Goal: Find specific page/section: Find specific page/section

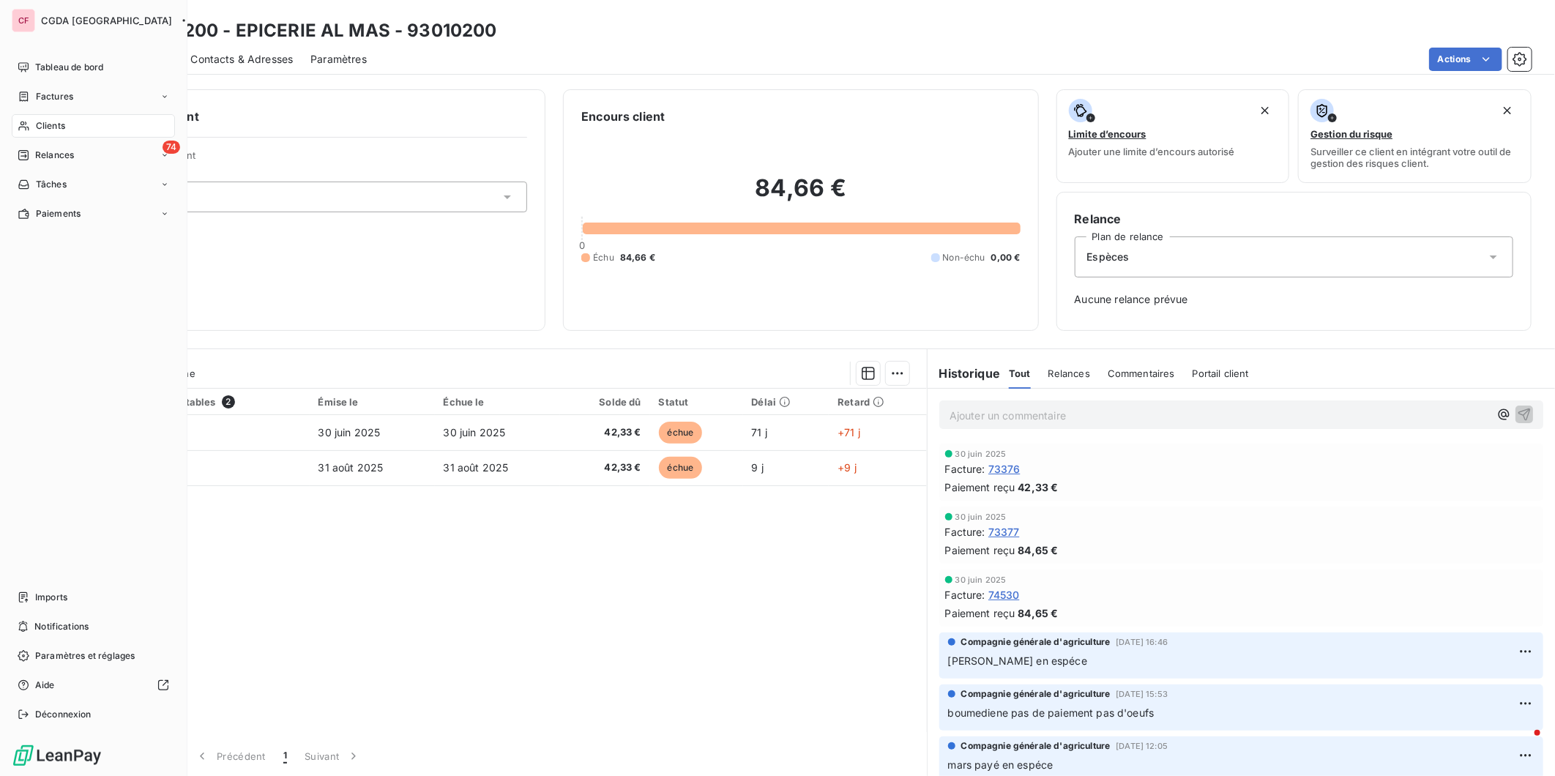
click at [29, 120] on icon at bounding box center [24, 126] width 12 height 12
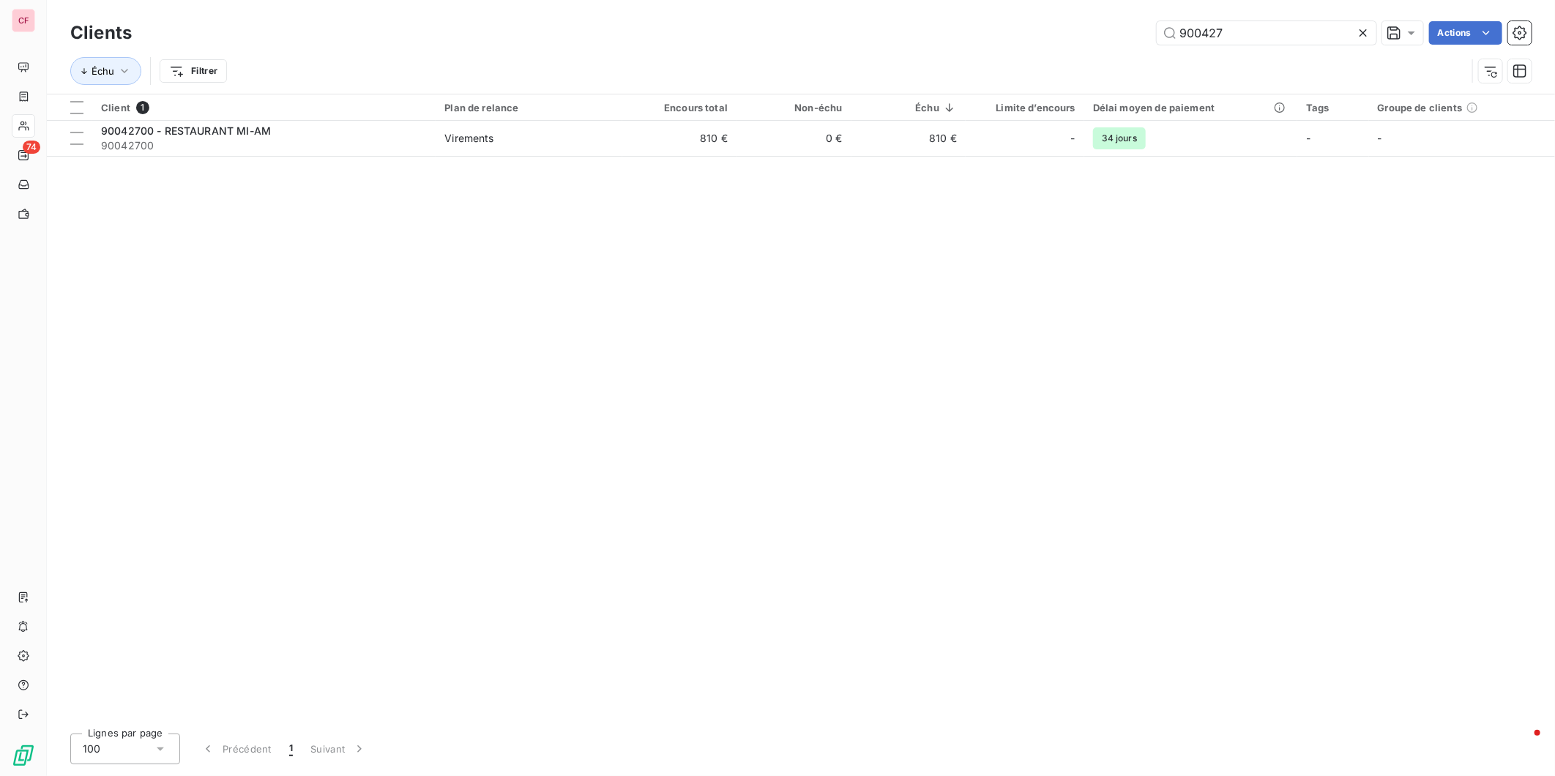
type input "900427"
click at [590, 143] on span "Virements" at bounding box center [528, 138] width 168 height 15
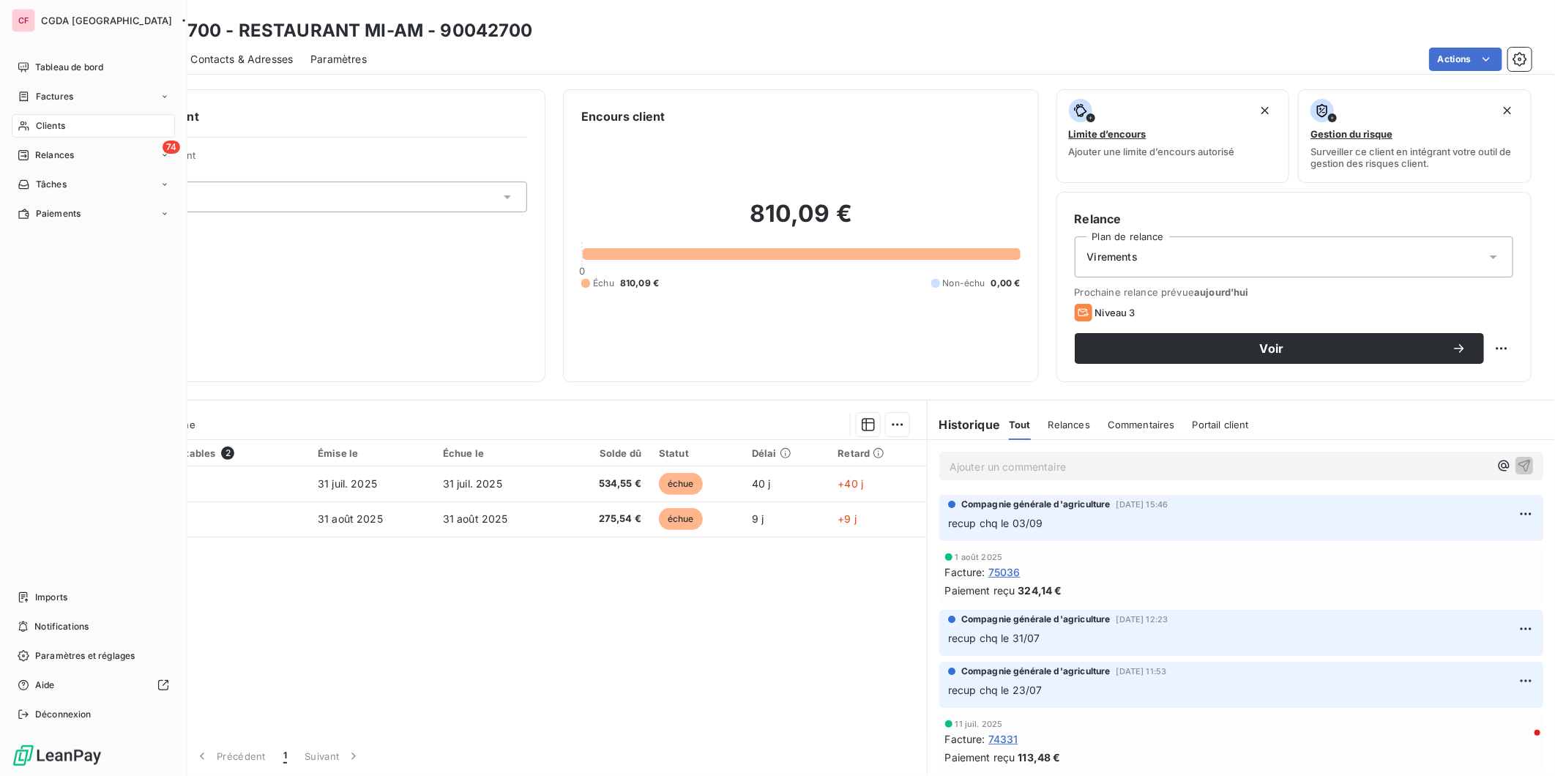
click at [25, 116] on div "Clients" at bounding box center [93, 125] width 163 height 23
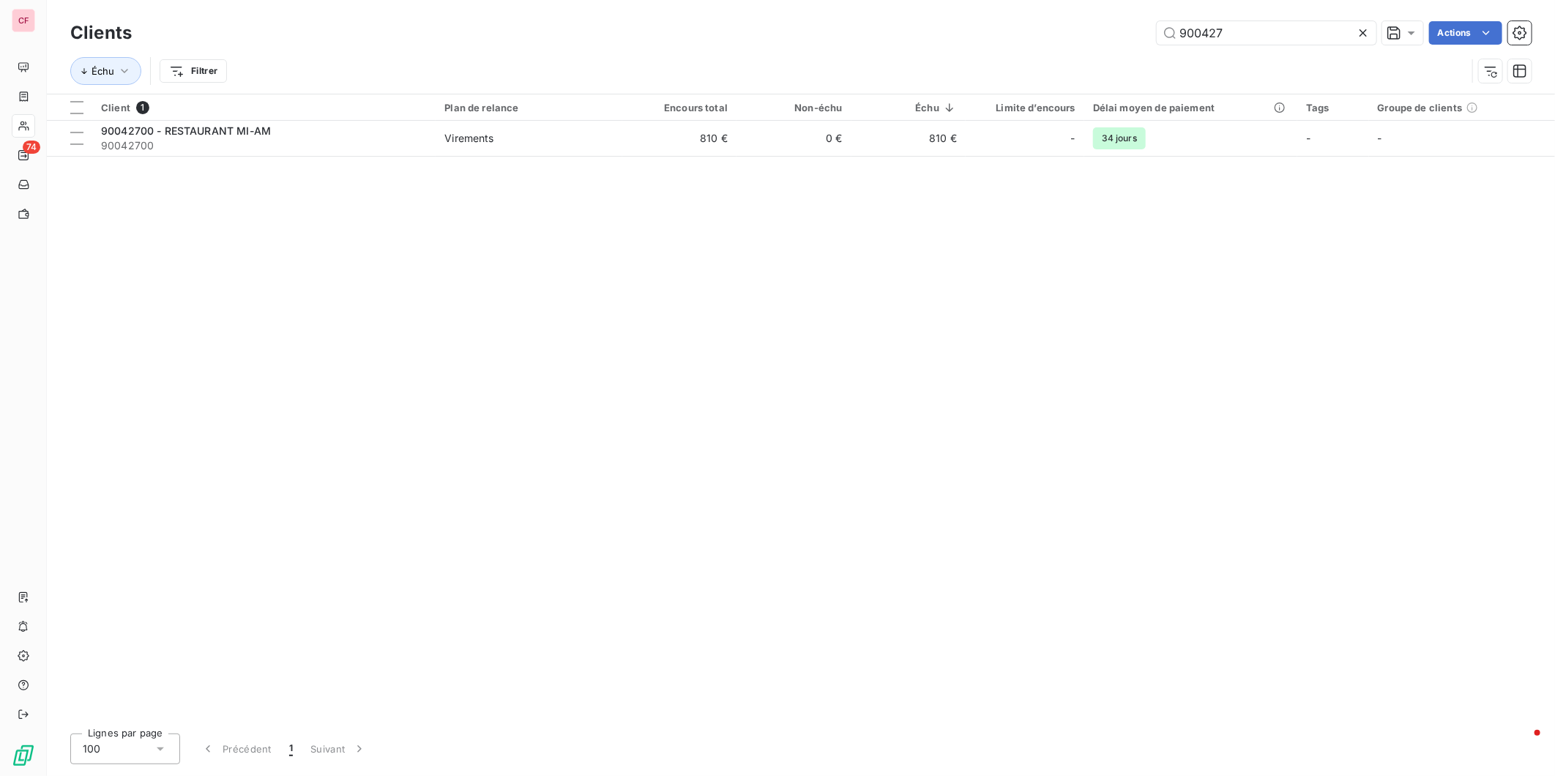
click at [1252, 38] on input "900427" at bounding box center [1267, 32] width 220 height 23
type input "900592"
click at [432, 141] on td "90059200 - L'ILOT VERT - CLOT BEY 90059200" at bounding box center [263, 138] width 343 height 35
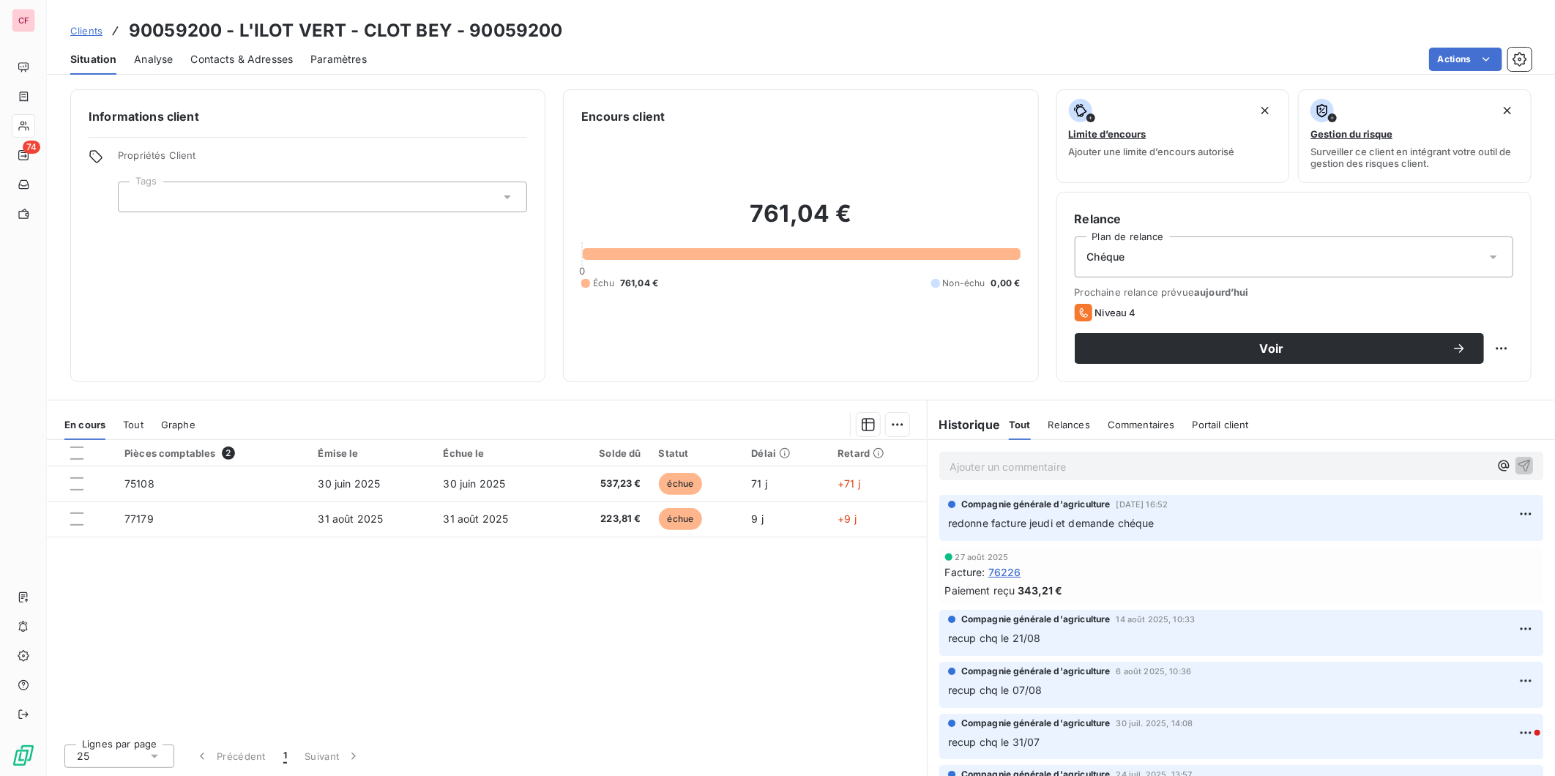
click at [562, 590] on div "Pièces comptables 2 Émise le Échue le Solde dû Statut Délai Retard 75108 [DATE]…" at bounding box center [487, 586] width 880 height 292
click at [644, 596] on div "Pièces comptables 2 Émise le Échue le Solde dû Statut Délai Retard 75108 [DATE]…" at bounding box center [487, 586] width 880 height 292
click at [1224, 12] on div "Clients 90059200 - L'ILOT VERT - CLOT BEY - 90059200 Situation Analyse Contacts…" at bounding box center [801, 37] width 1508 height 75
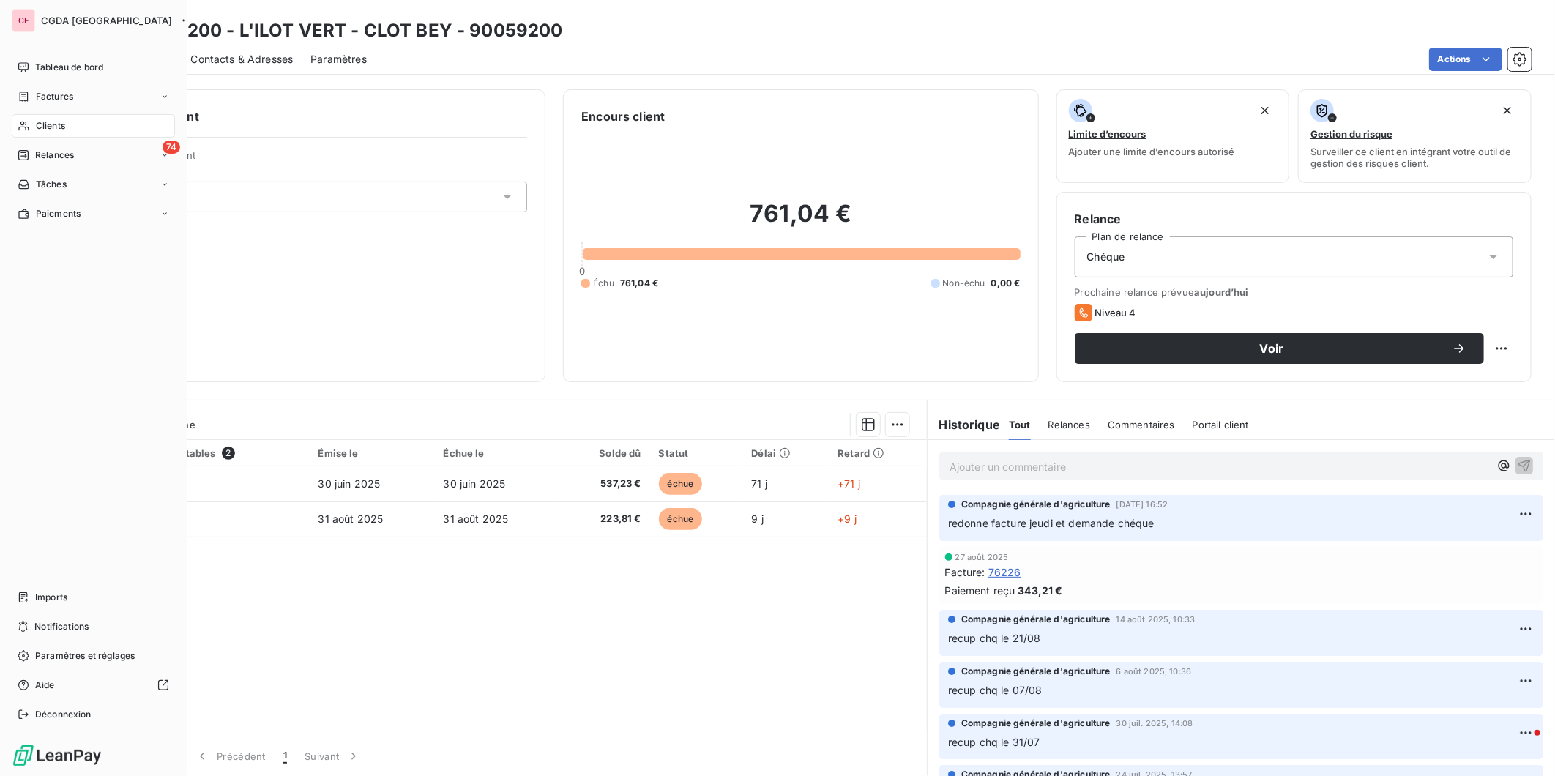
click at [56, 127] on span "Clients" at bounding box center [50, 125] width 29 height 13
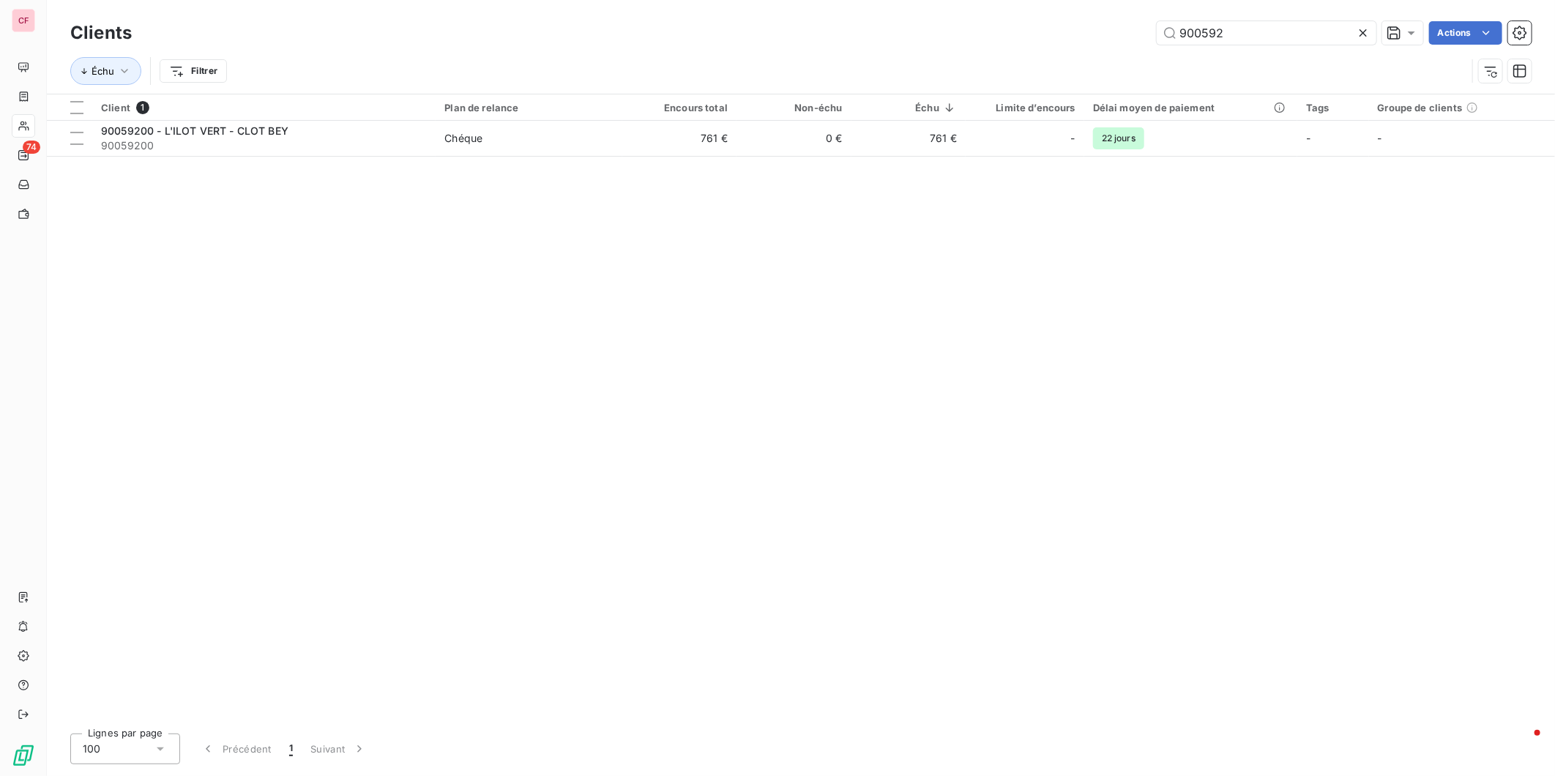
click at [1243, 34] on input "900592" at bounding box center [1267, 32] width 220 height 23
click at [1242, 33] on input "900592" at bounding box center [1267, 32] width 220 height 23
type input "930027"
click at [465, 146] on td "Espèces" at bounding box center [529, 138] width 186 height 35
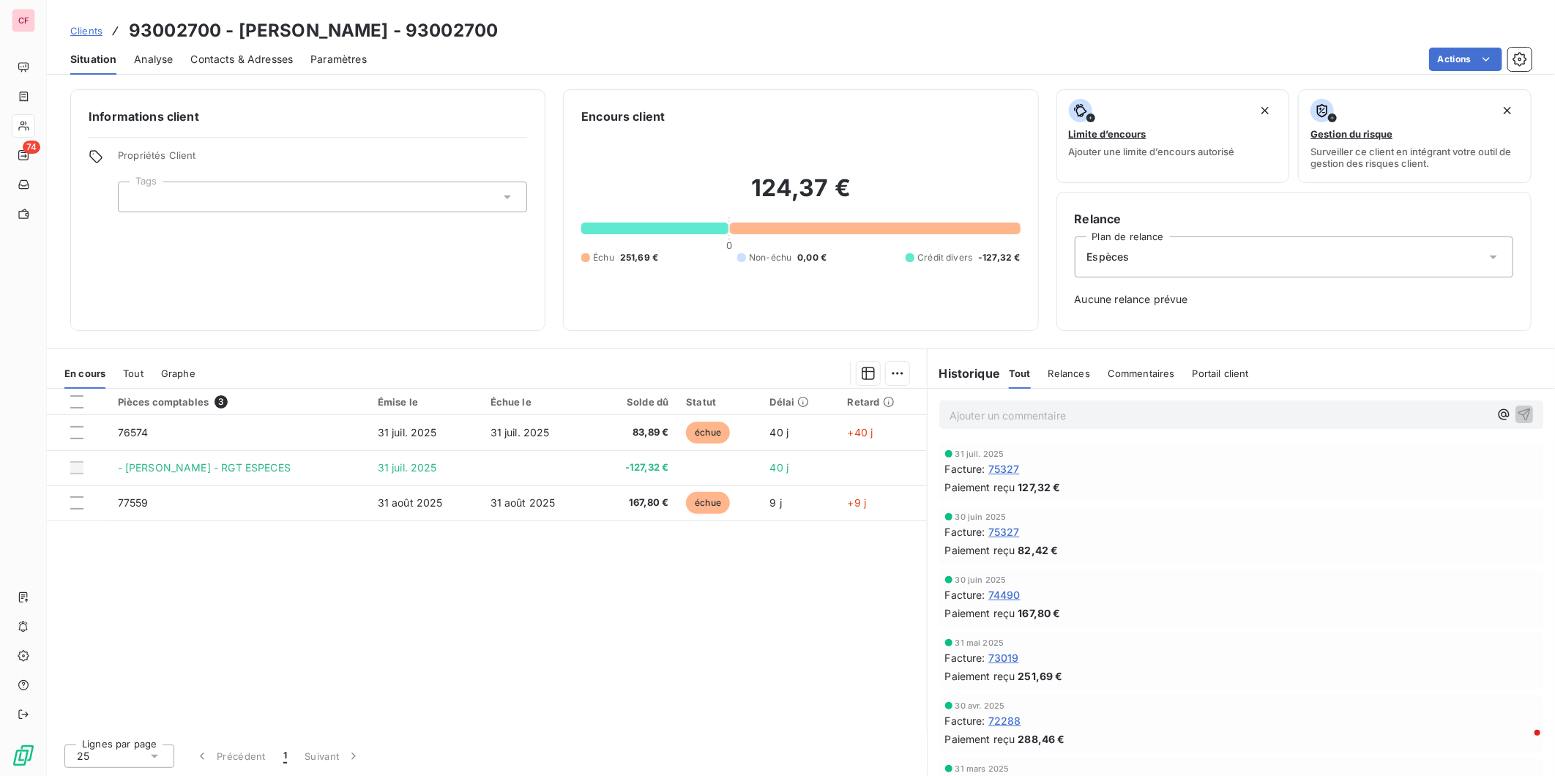
click at [668, 624] on div "Pièces comptables 3 Émise le Échue le Solde dû Statut Délai Retard 76574 [DATE]…" at bounding box center [487, 560] width 880 height 343
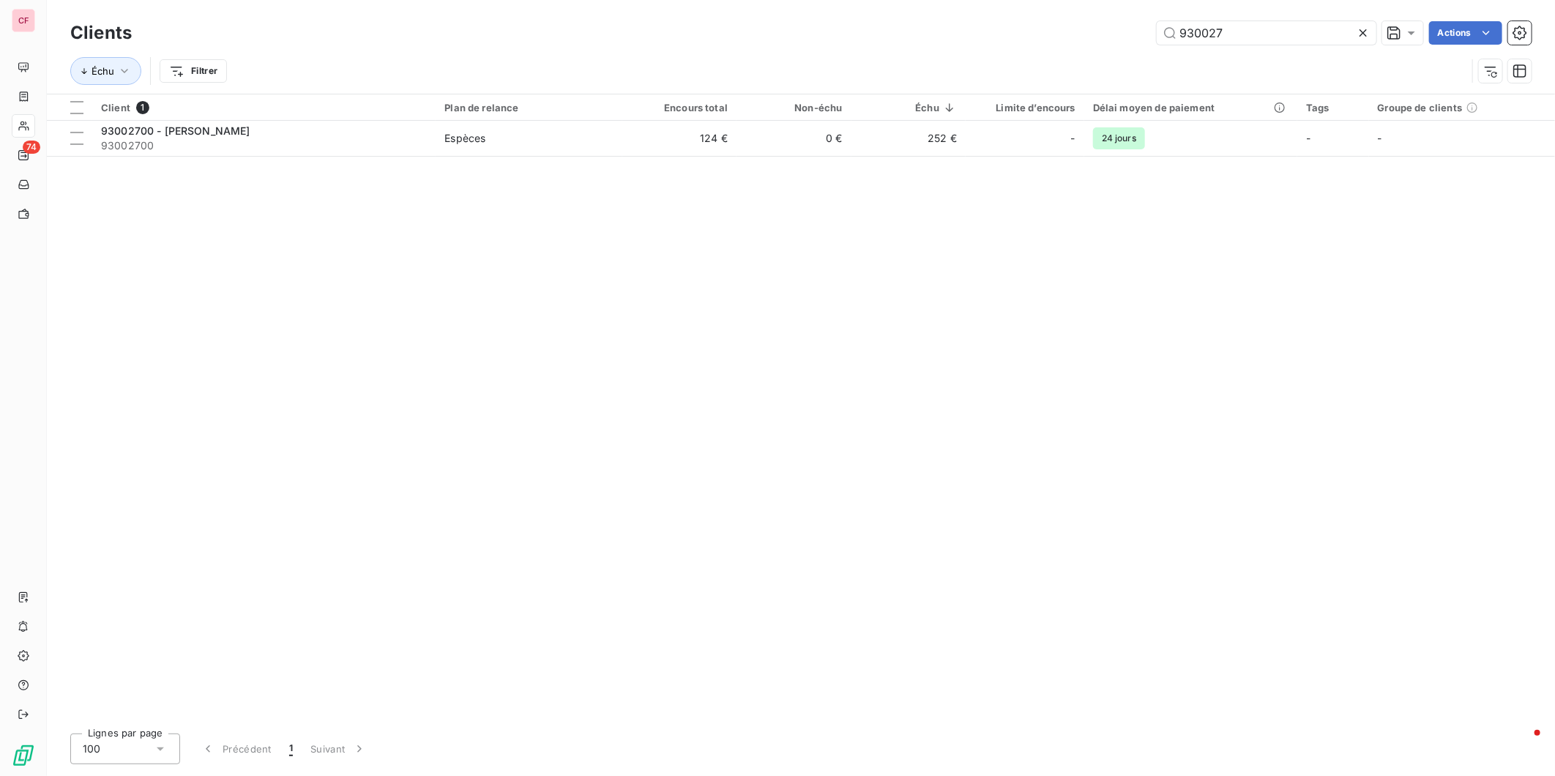
click at [1256, 40] on input "930027" at bounding box center [1267, 32] width 220 height 23
click at [1256, 39] on input "930027" at bounding box center [1267, 32] width 220 height 23
type input "900383"
click at [491, 133] on span "Espèces" at bounding box center [528, 138] width 168 height 15
